Goal: Transaction & Acquisition: Purchase product/service

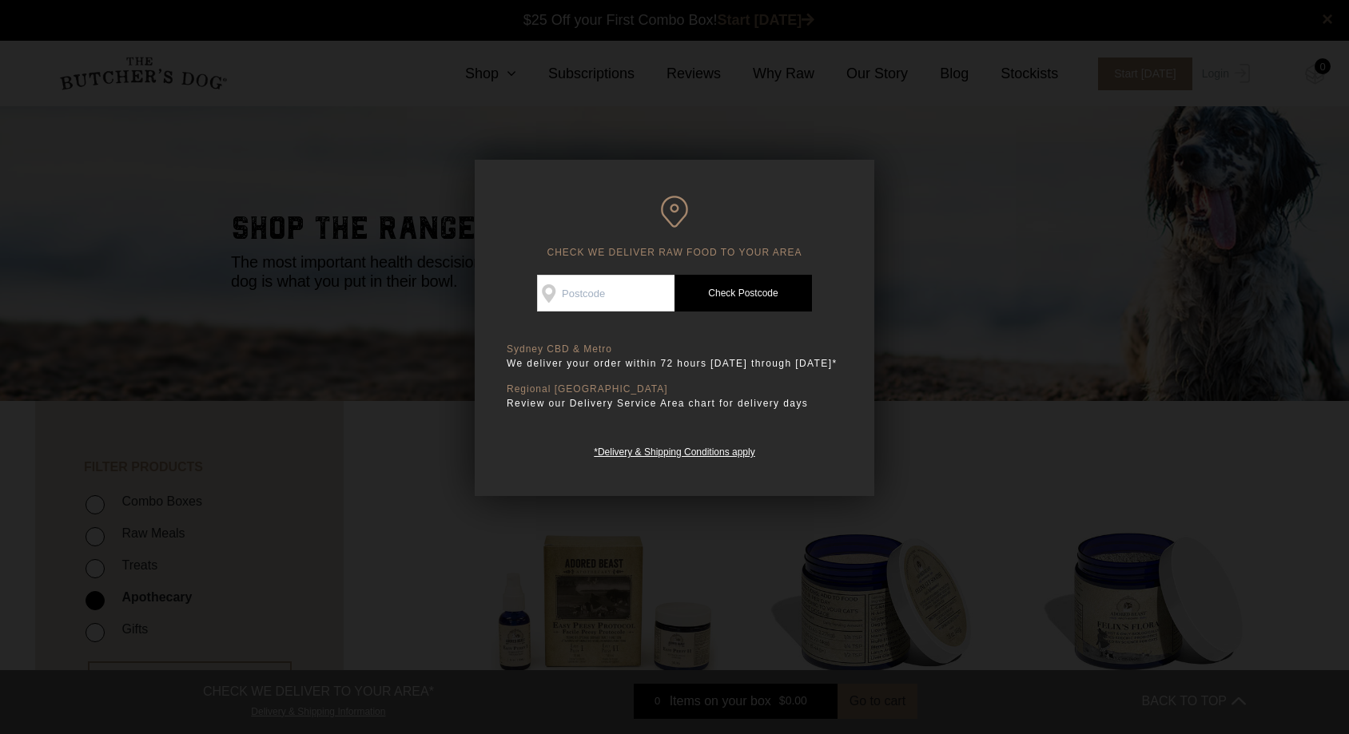
click at [645, 300] on input "Check Availability At" at bounding box center [605, 293] width 137 height 37
type input "2081"
click at [735, 301] on link "Check Postcode" at bounding box center [742, 293] width 137 height 37
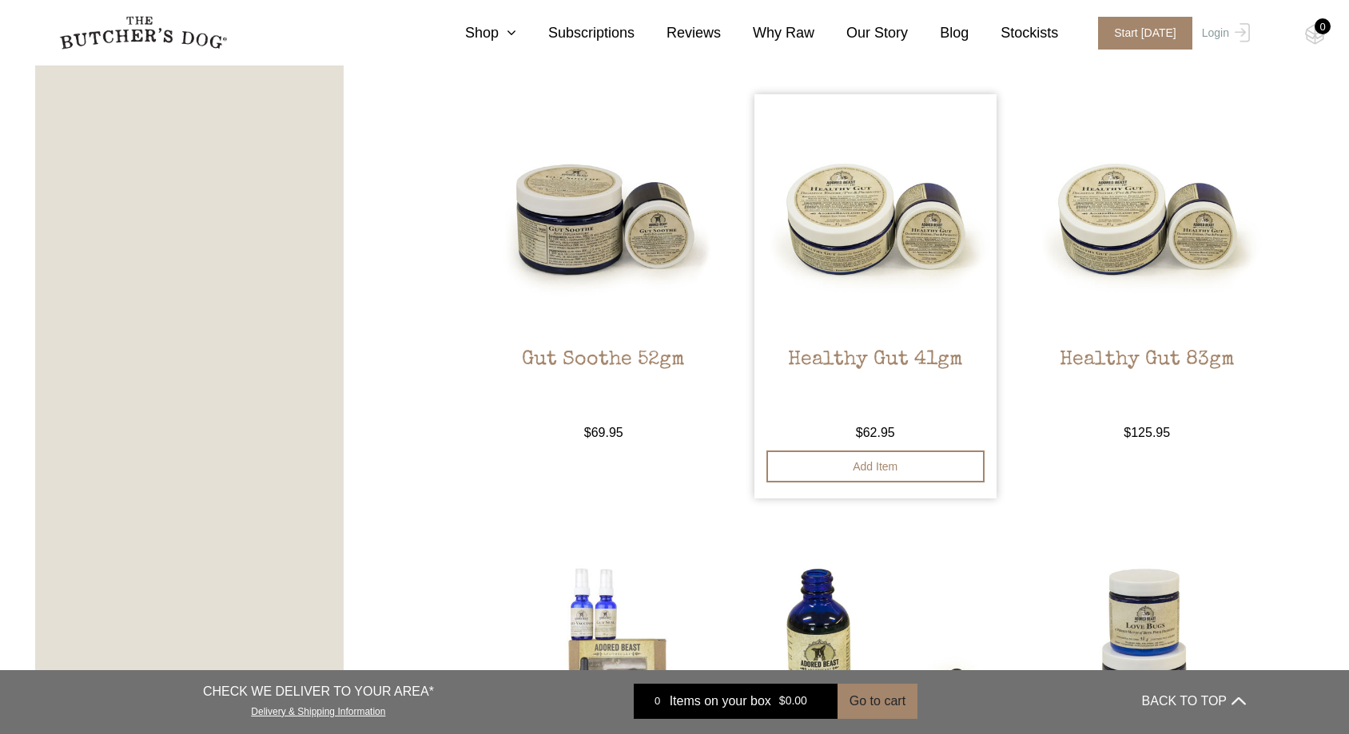
scroll to position [1199, 0]
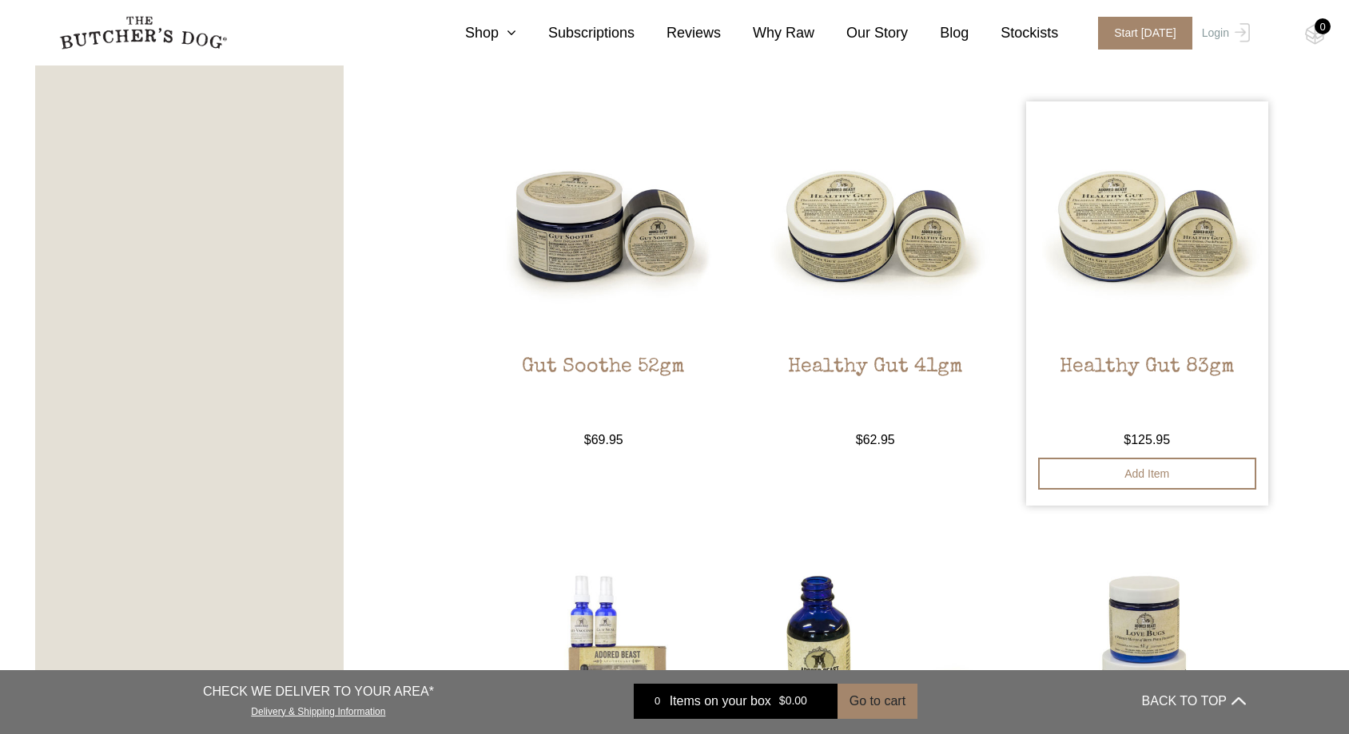
click at [1168, 237] on img at bounding box center [1147, 222] width 242 height 242
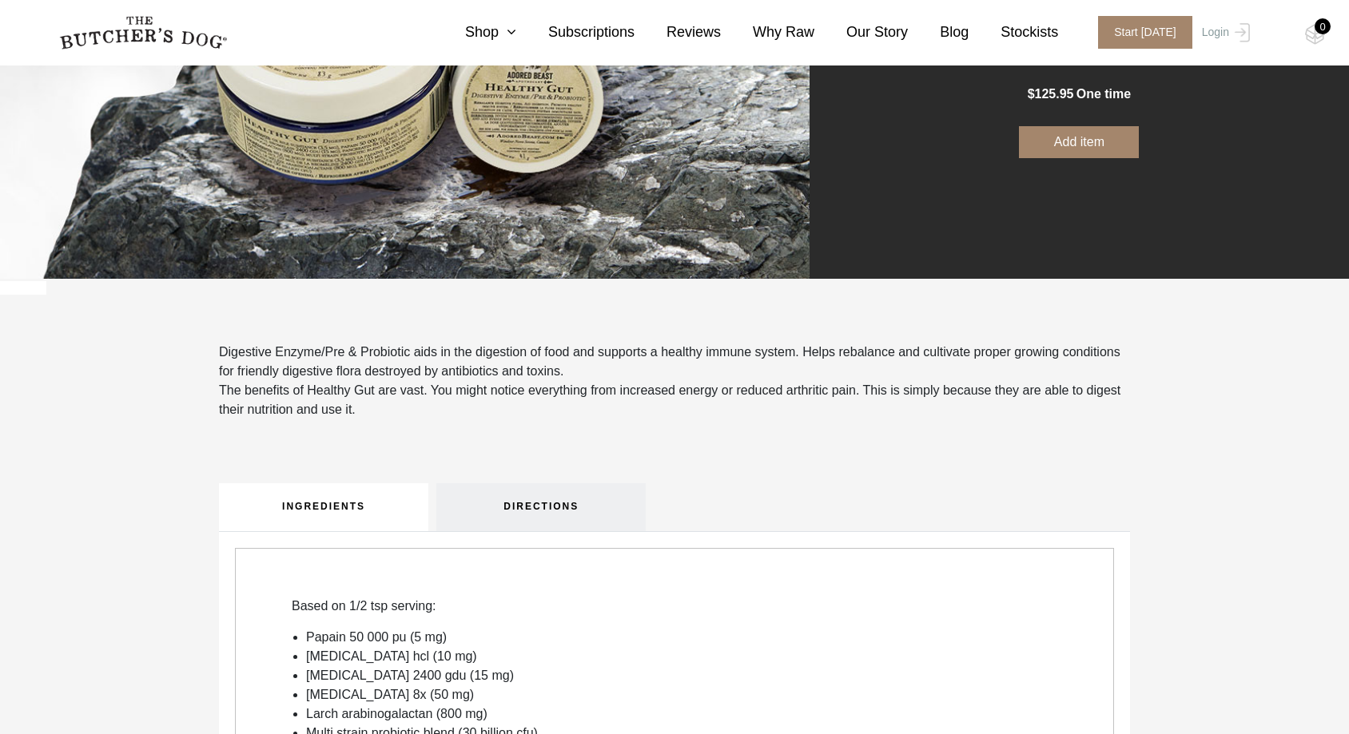
scroll to position [320, 0]
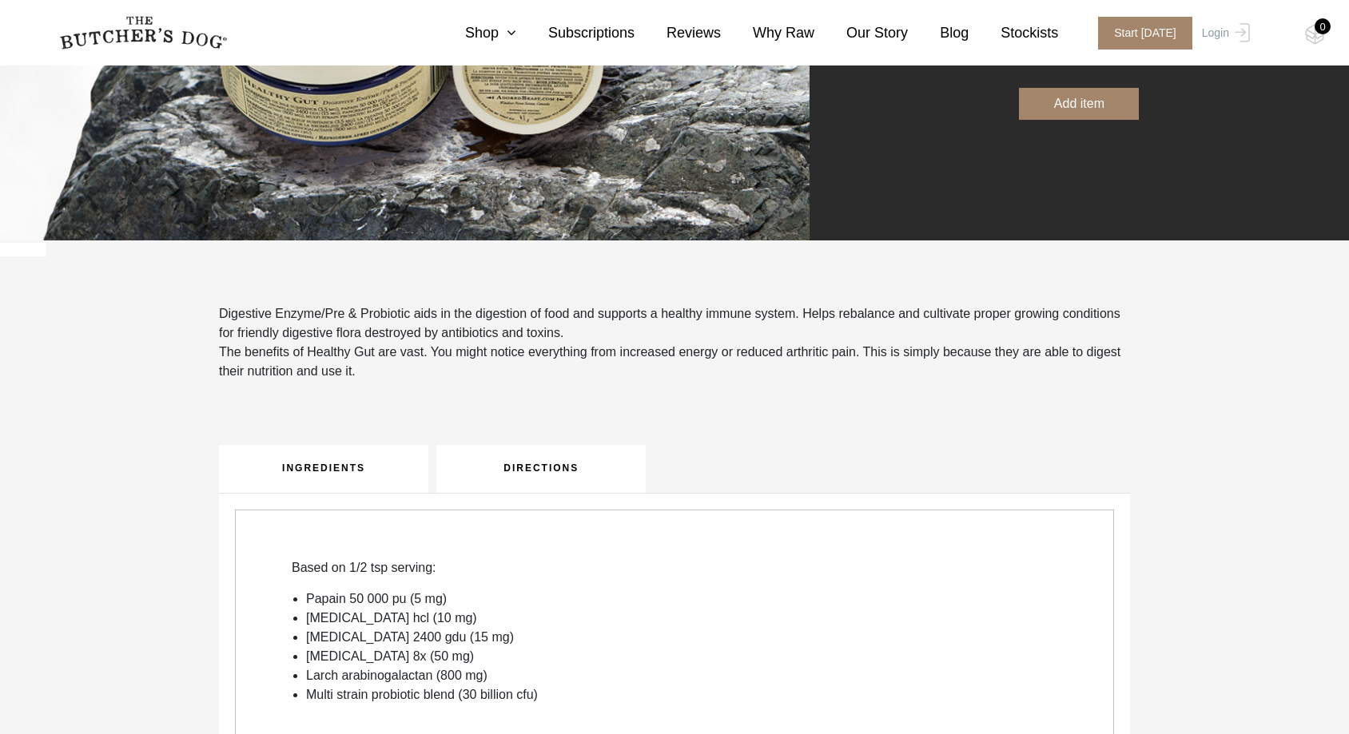
click at [516, 470] on link "DIRECTIONS" at bounding box center [540, 469] width 209 height 48
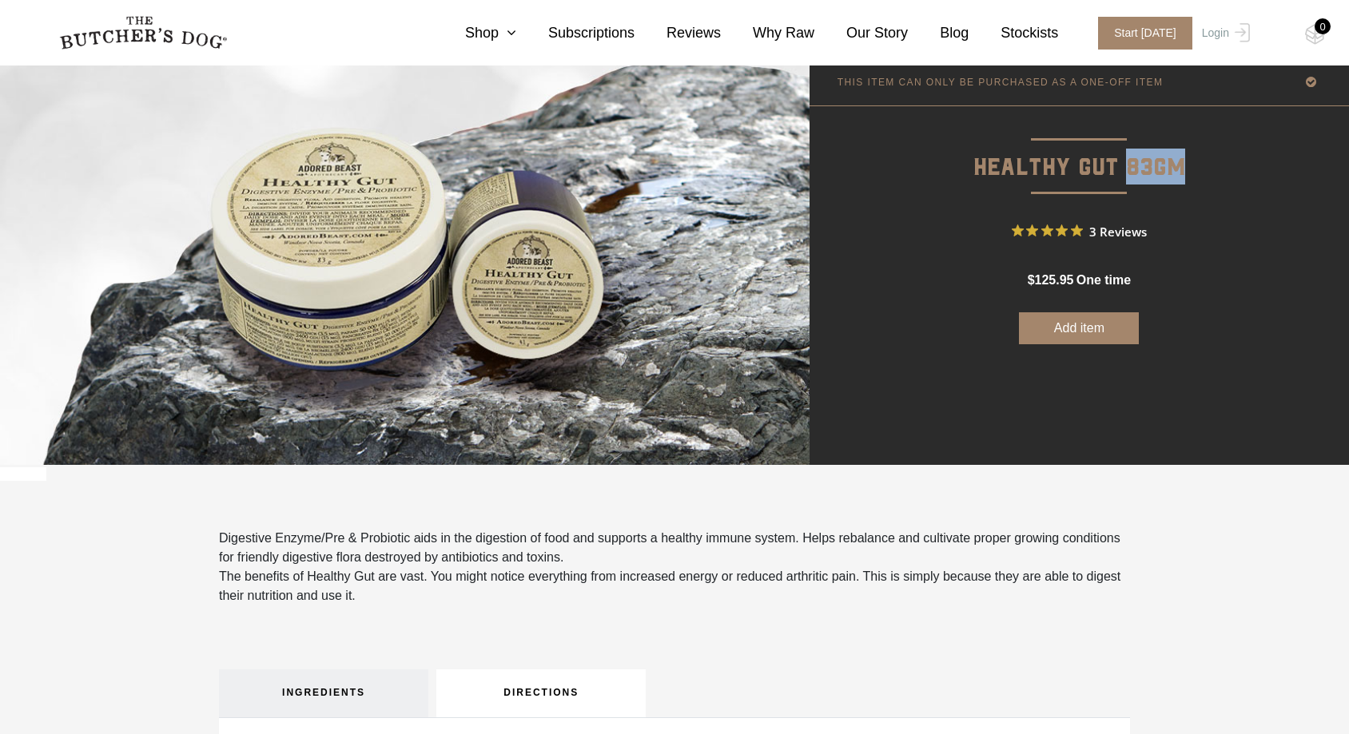
scroll to position [0, 0]
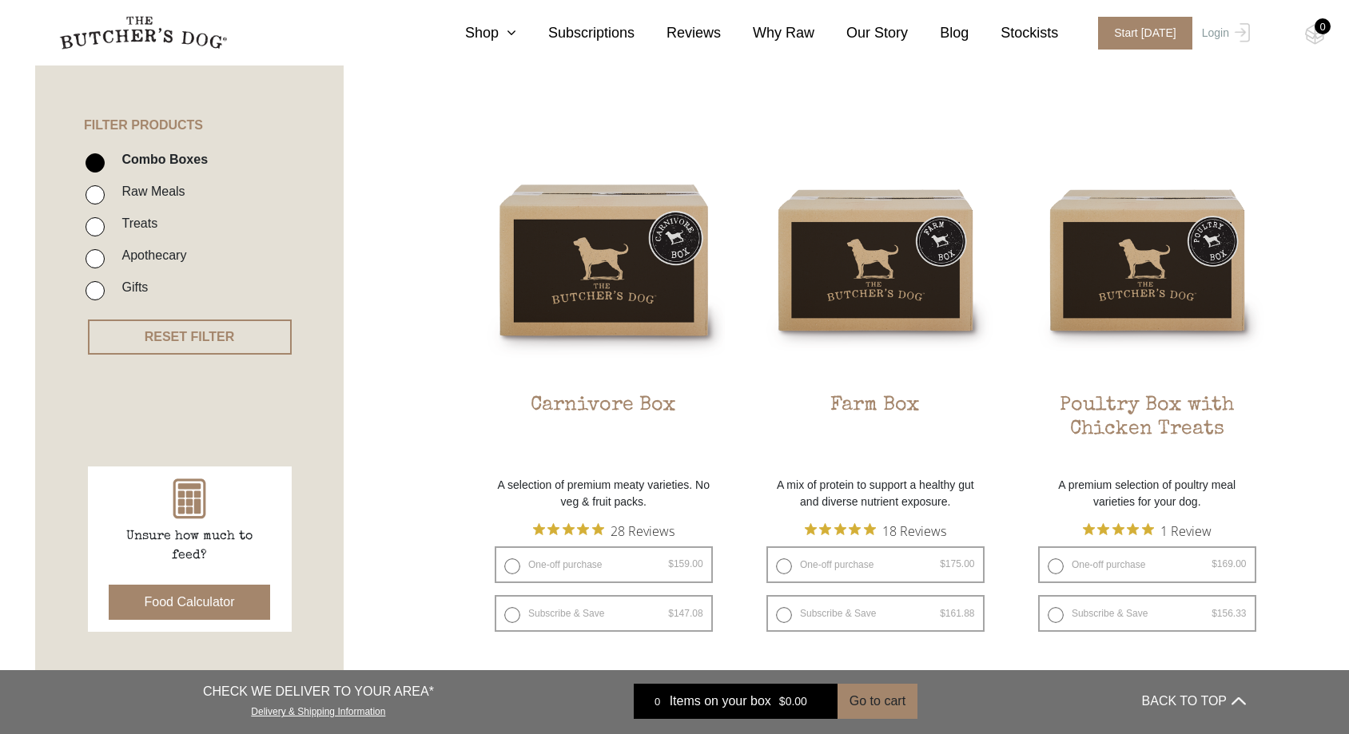
scroll to position [240, 0]
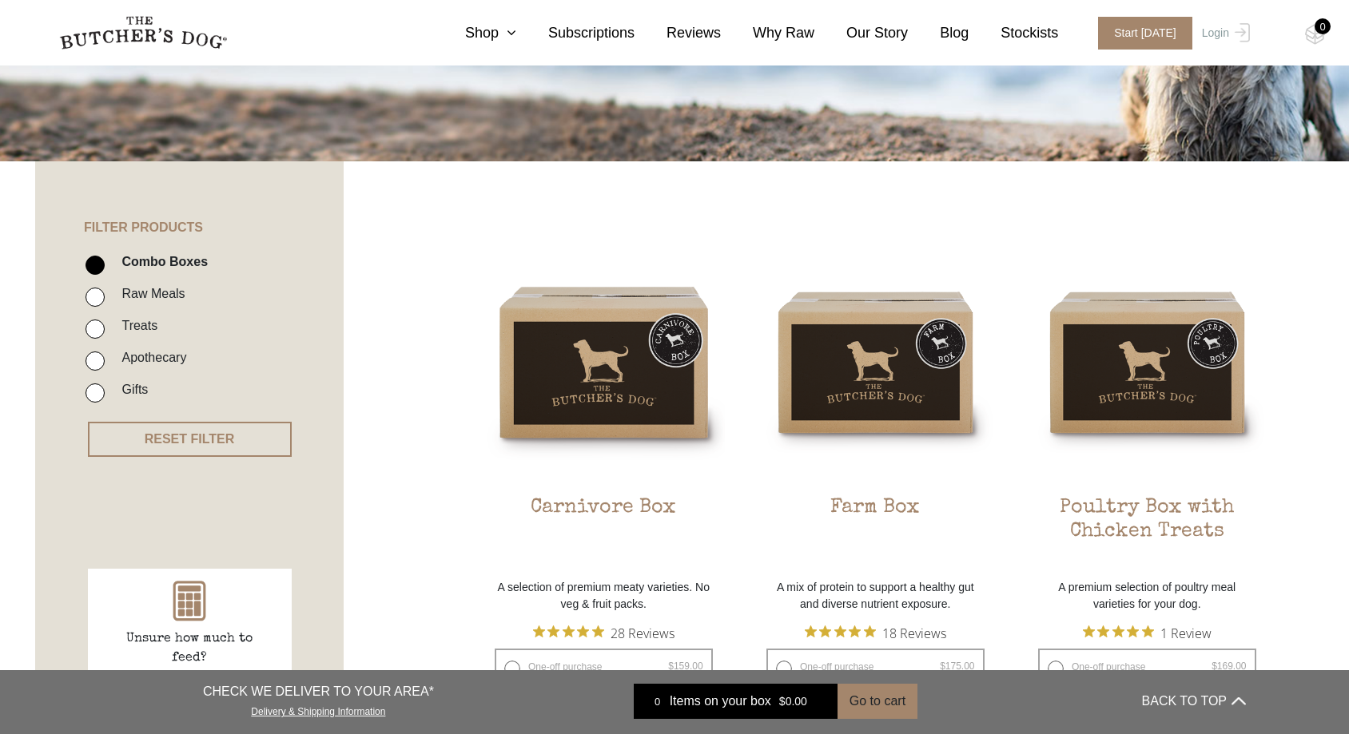
click at [91, 329] on input "Treats" at bounding box center [95, 329] width 19 height 19
checkbox input "true"
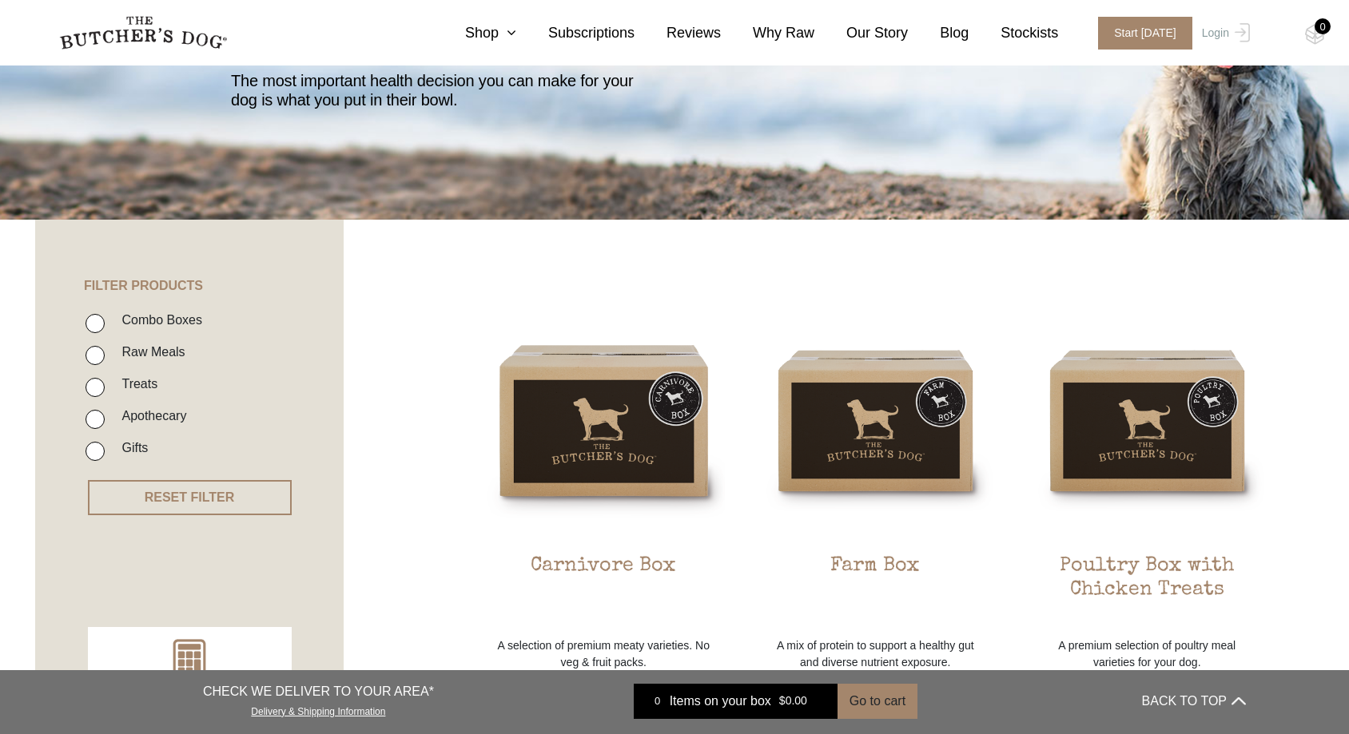
scroll to position [121, 0]
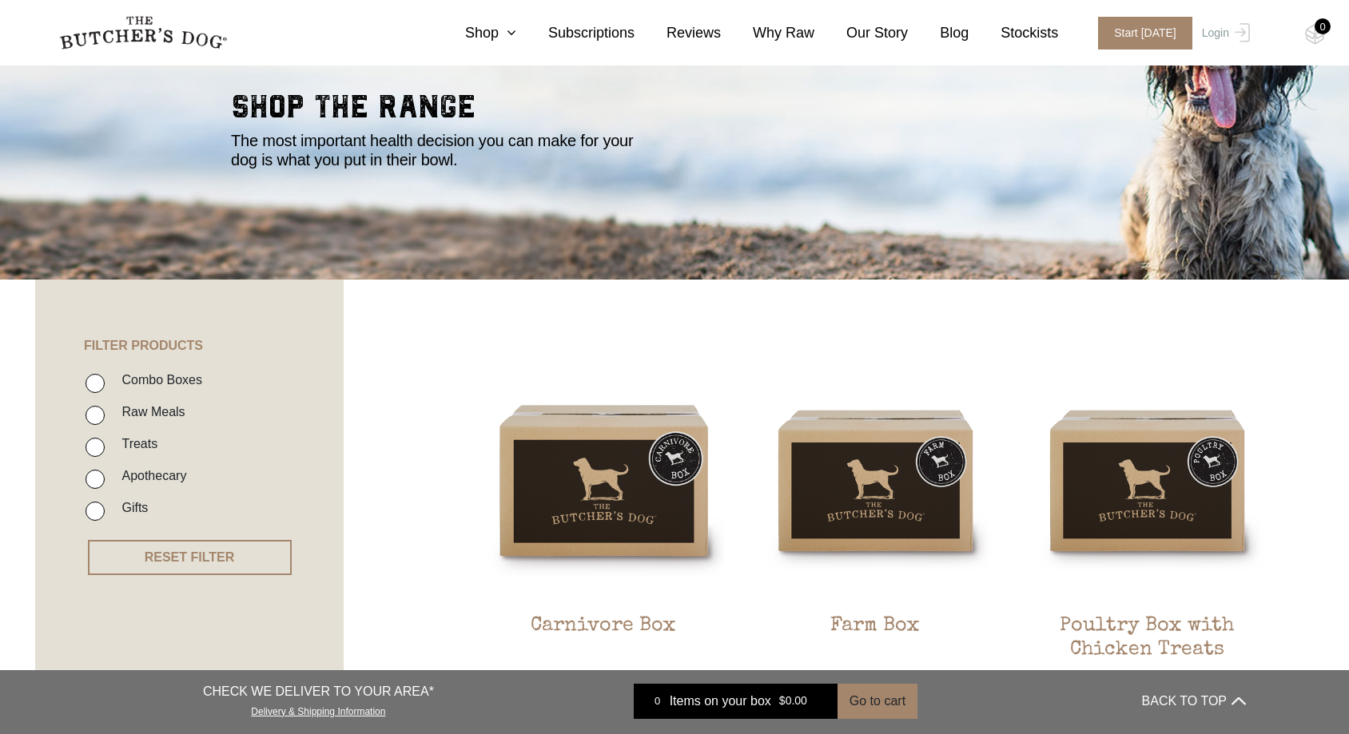
click at [96, 448] on input "Treats" at bounding box center [95, 447] width 19 height 19
checkbox input "true"
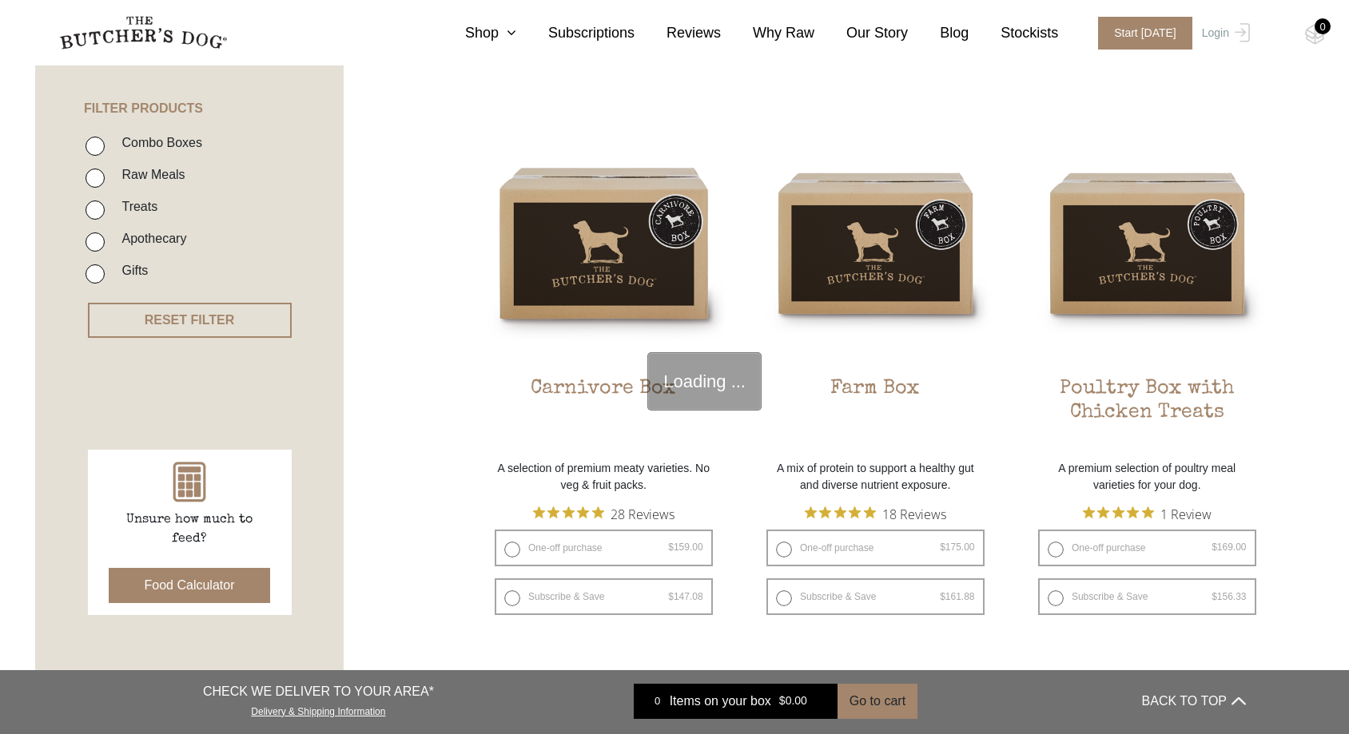
scroll to position [361, 0]
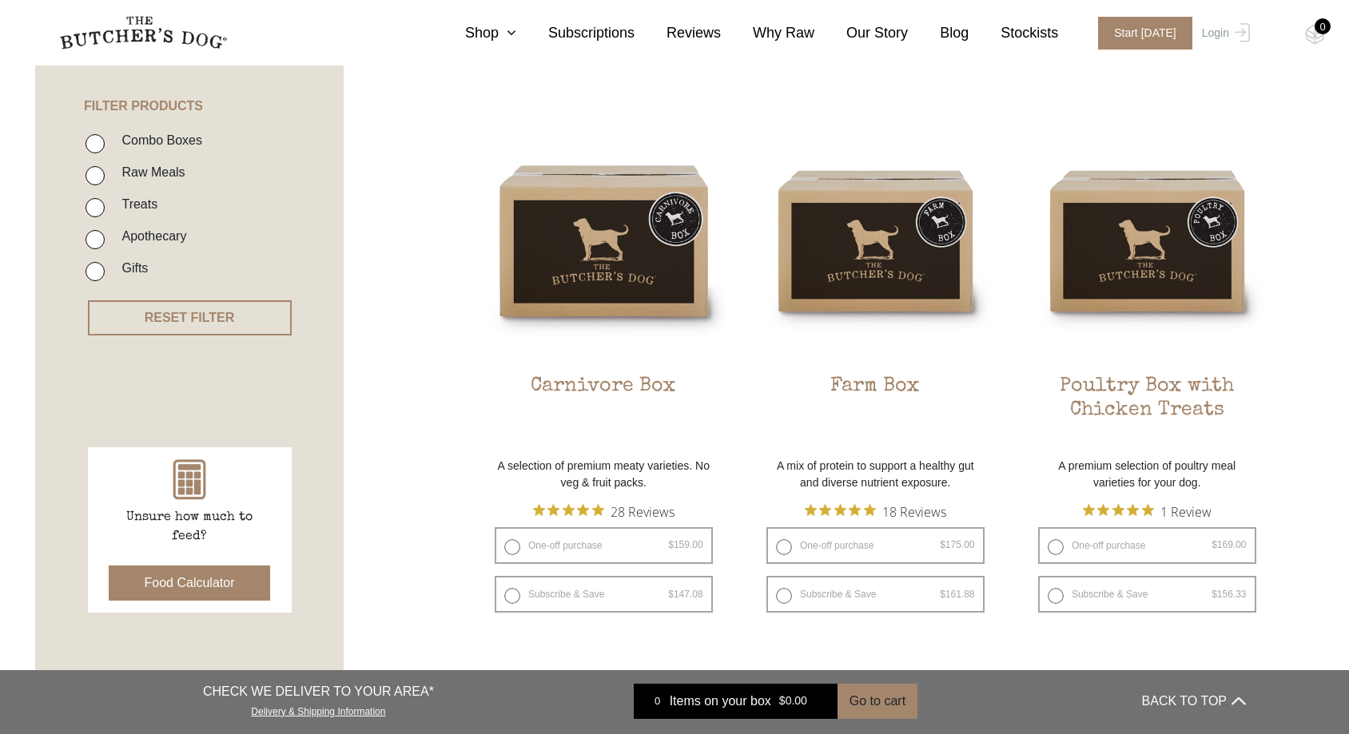
click at [89, 240] on input "Apothecary" at bounding box center [95, 239] width 19 height 19
checkbox input "true"
click at [207, 324] on button "RESET FILTER" at bounding box center [190, 317] width 204 height 35
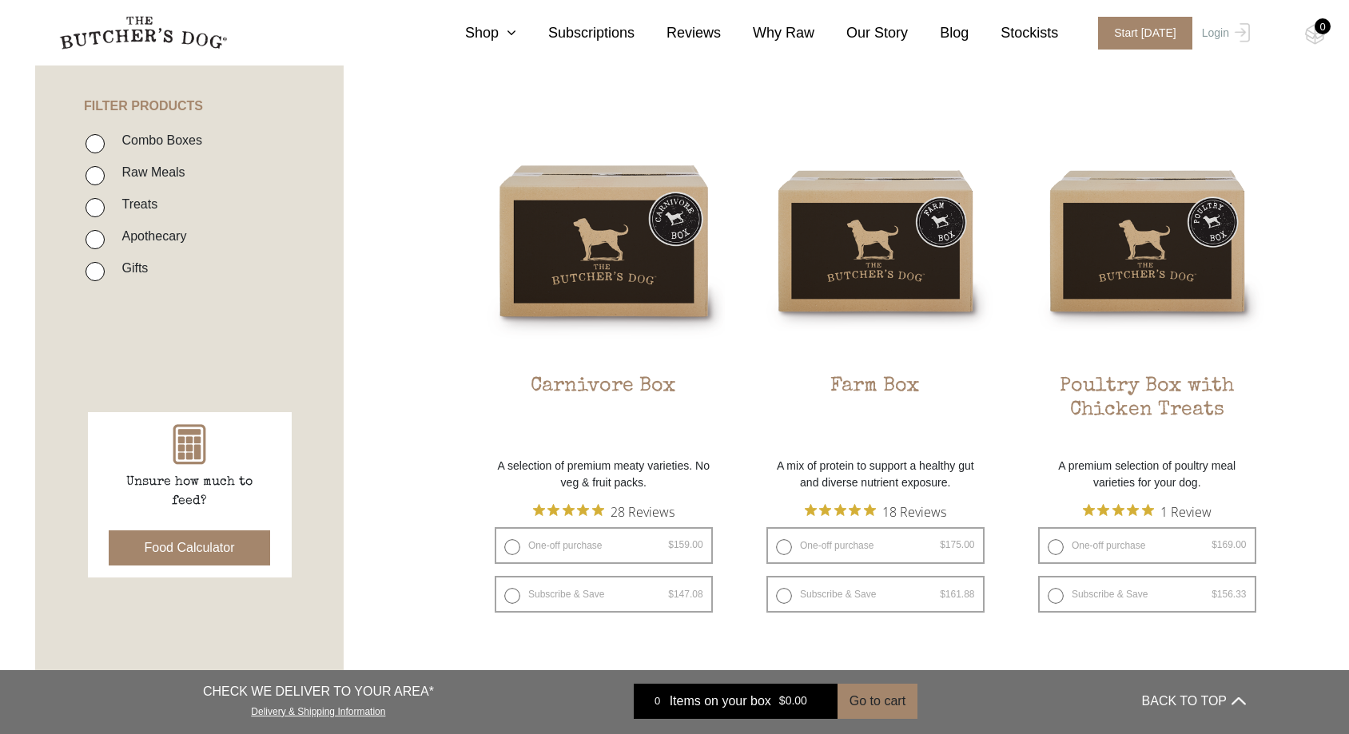
click at [97, 242] on input "Apothecary" at bounding box center [95, 239] width 19 height 19
checkbox input "true"
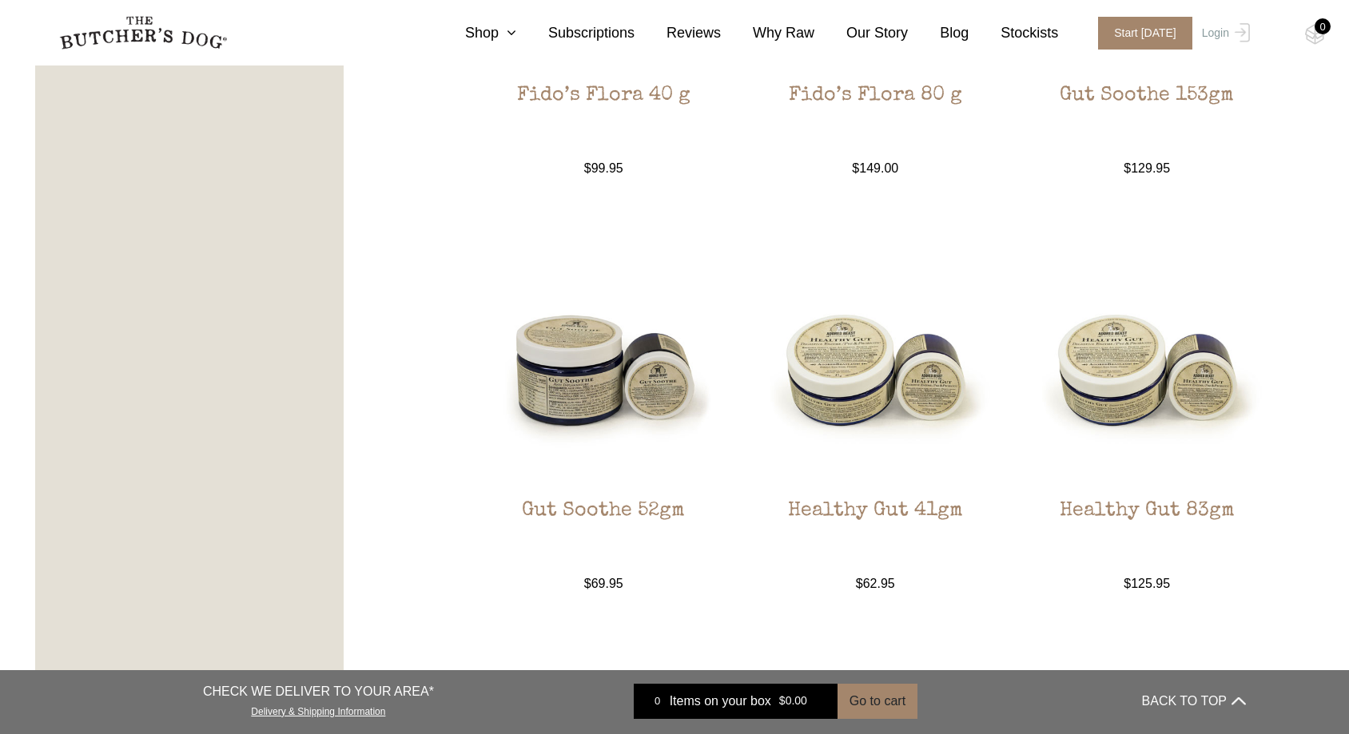
scroll to position [1080, 0]
